Goal: Check status: Check status

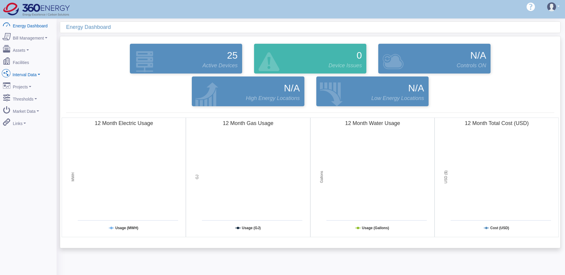
click at [37, 71] on link "Interval Data" at bounding box center [28, 73] width 58 height 13
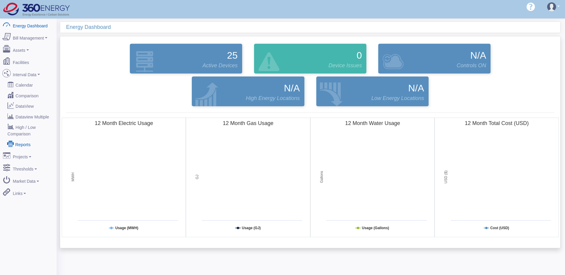
click at [26, 139] on link "Reports" at bounding box center [28, 144] width 58 height 11
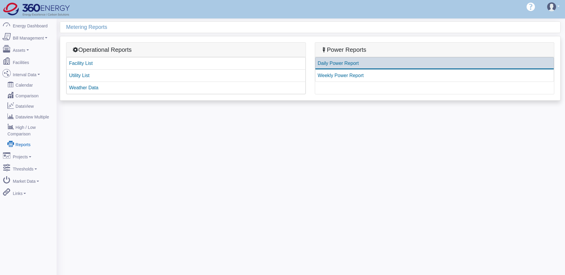
click at [347, 65] on link "Daily Power Report" at bounding box center [434, 63] width 239 height 13
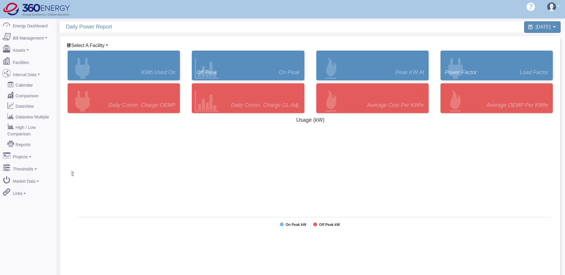
click at [100, 44] on span "Select A Facility" at bounding box center [87, 45] width 33 height 5
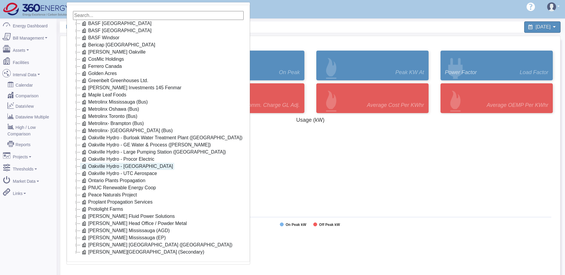
click at [111, 166] on link "Oakville Hydro - [GEOGRAPHIC_DATA]" at bounding box center [127, 166] width 94 height 7
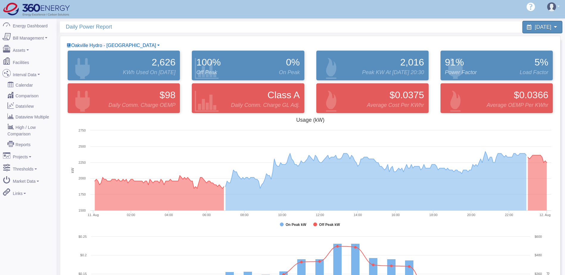
click at [535, 24] on span "[DATE]" at bounding box center [543, 27] width 16 height 6
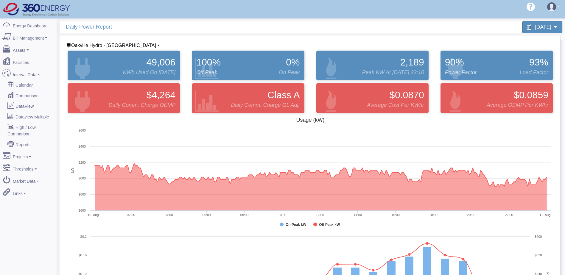
click at [535, 24] on span "[DATE]" at bounding box center [543, 27] width 16 height 6
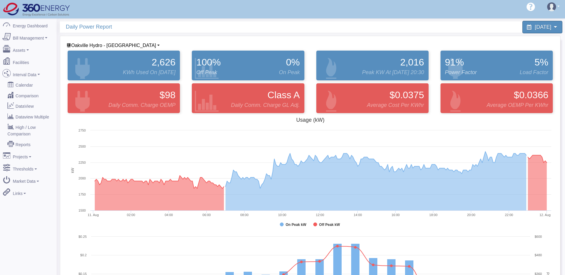
click at [535, 26] on span "[DATE]" at bounding box center [543, 27] width 16 height 6
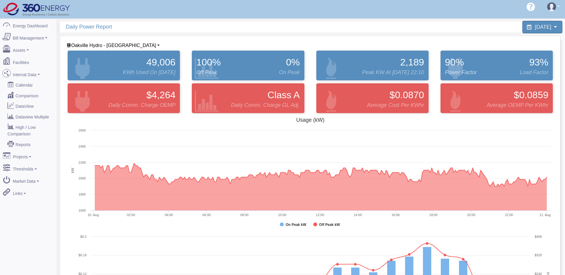
click at [543, 26] on span "[DATE]" at bounding box center [543, 27] width 16 height 6
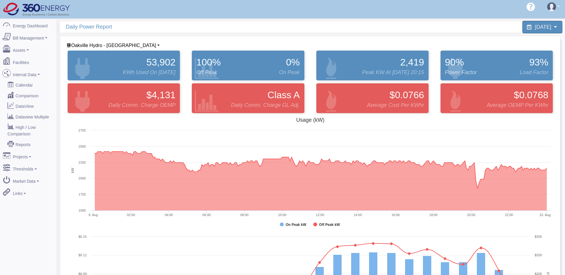
click at [536, 29] on span "[DATE]" at bounding box center [543, 27] width 16 height 6
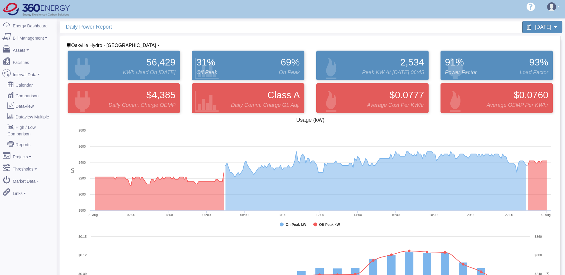
click at [539, 24] on span "[DATE]" at bounding box center [543, 27] width 16 height 6
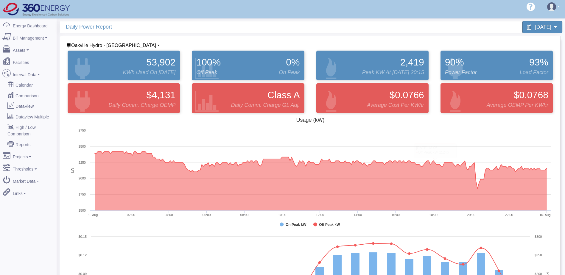
click at [533, 30] on div "[DATE]" at bounding box center [542, 27] width 40 height 13
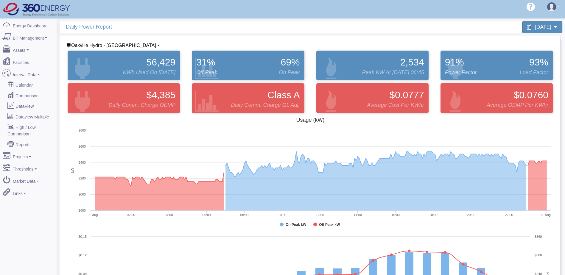
click at [547, 28] on span "[DATE]" at bounding box center [543, 27] width 16 height 6
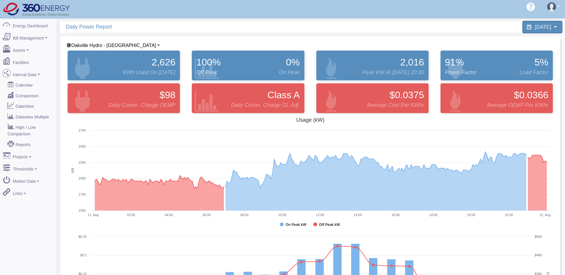
click at [538, 25] on span "[DATE]" at bounding box center [543, 27] width 16 height 6
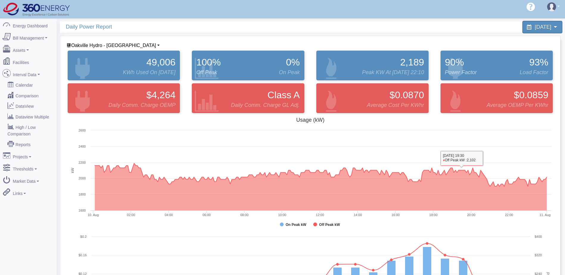
click at [537, 25] on span "[DATE]" at bounding box center [543, 27] width 16 height 6
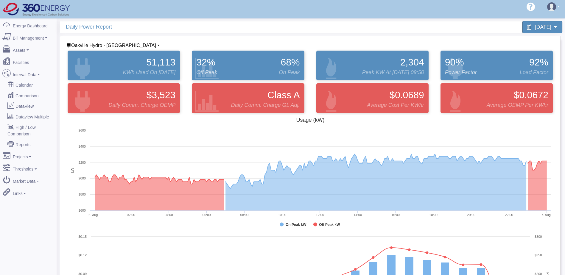
click at [536, 27] on span "[DATE]" at bounding box center [543, 27] width 16 height 6
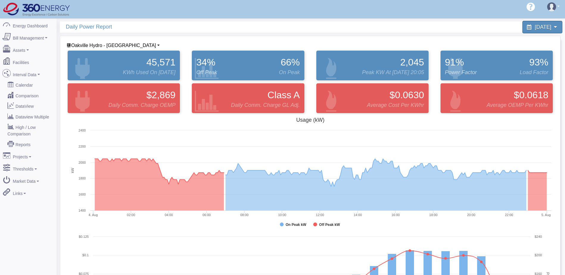
click at [537, 28] on span "[DATE]" at bounding box center [543, 27] width 16 height 6
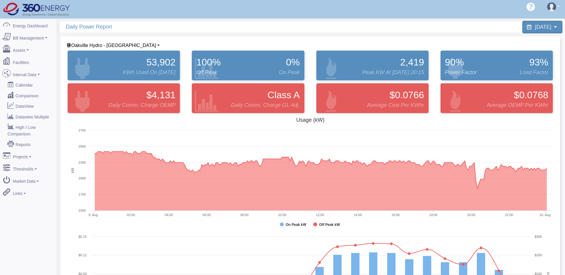
click at [543, 30] on span "[DATE]" at bounding box center [543, 27] width 16 height 6
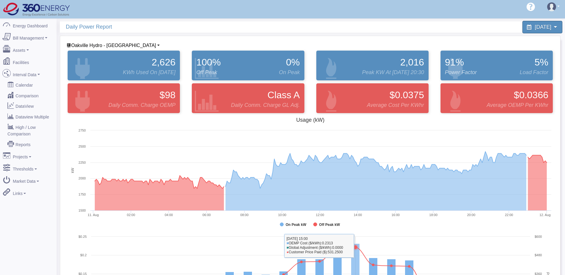
click at [535, 24] on span "[DATE]" at bounding box center [543, 27] width 16 height 6
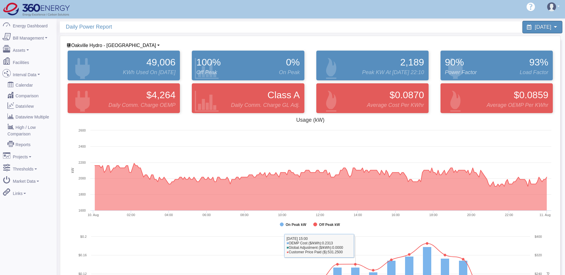
click at [550, 29] on span "[DATE]" at bounding box center [543, 27] width 16 height 6
